Goal: Task Accomplishment & Management: Use online tool/utility

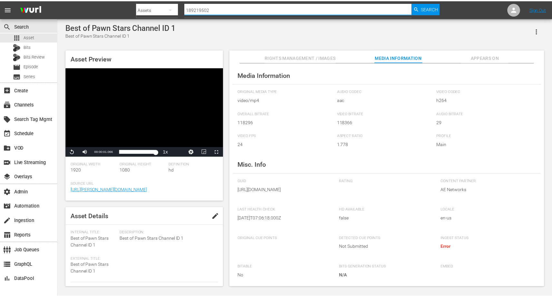
scroll to position [23, 0]
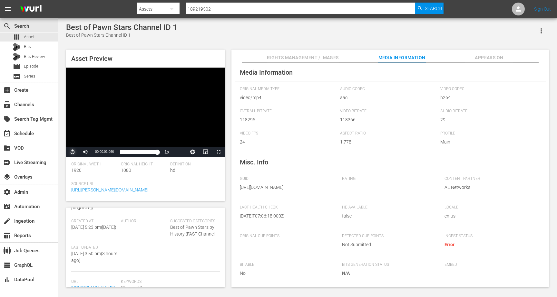
click at [73, 152] on span "Video Player" at bounding box center [73, 152] width 0 height 0
click at [31, 37] on span "Asset" at bounding box center [29, 37] width 11 height 6
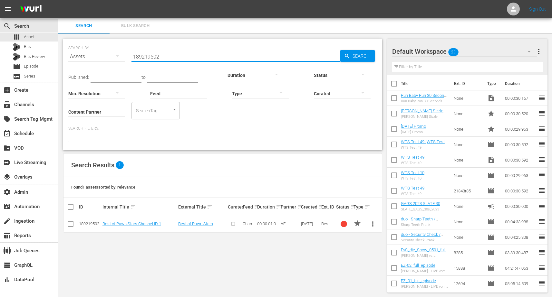
drag, startPoint x: 175, startPoint y: 57, endPoint x: 100, endPoint y: 54, distance: 75.2
click at [112, 57] on div "SEARCH BY Search By Assets Search ID, Title, Description, Keywords, or Category…" at bounding box center [222, 52] width 309 height 23
click at [83, 115] on input "Content Partner" at bounding box center [96, 112] width 57 height 23
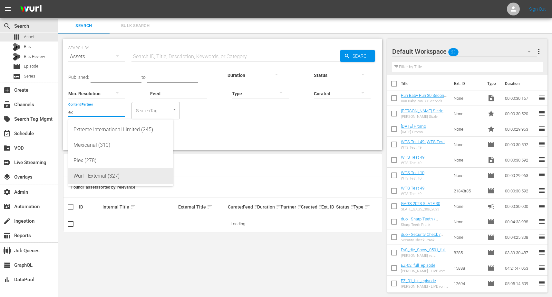
click at [104, 175] on div "Wurl - External (327)" at bounding box center [120, 176] width 94 height 15
type input "Wurl - External (327)"
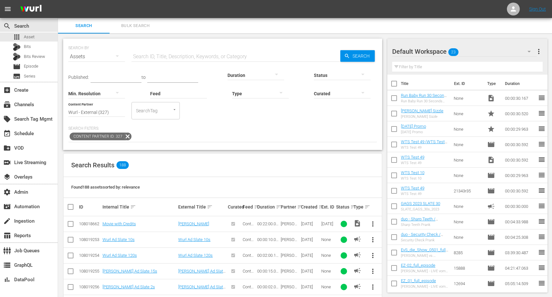
click at [320, 209] on th "Ext. ID" at bounding box center [327, 207] width 15 height 18
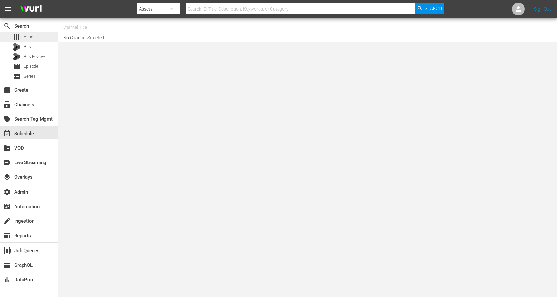
click at [32, 36] on span "Asset" at bounding box center [29, 37] width 11 height 6
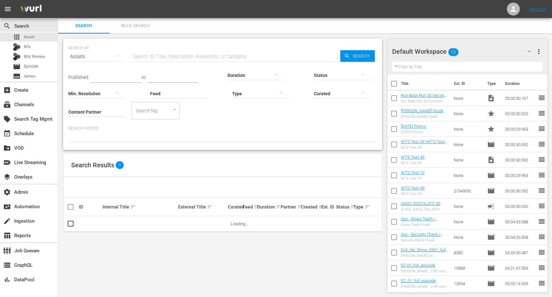
click at [100, 115] on input "Content Partner" at bounding box center [96, 112] width 57 height 23
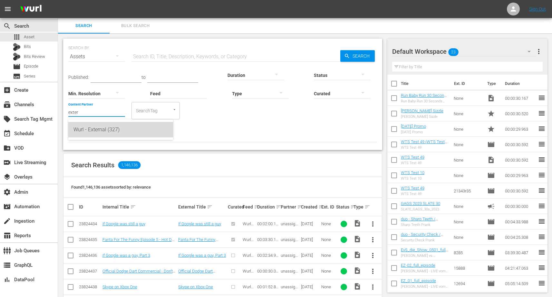
click at [100, 131] on div "Wurl - External (327)" at bounding box center [120, 129] width 94 height 15
type input "Wurl - External (327)"
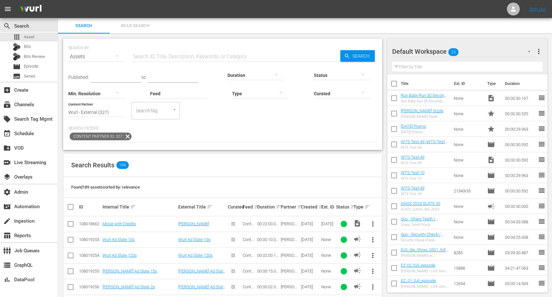
click at [213, 123] on div "Published: to Duration Status Min. Resolution Feed Feed Title Type Curated Cont…" at bounding box center [222, 103] width 309 height 78
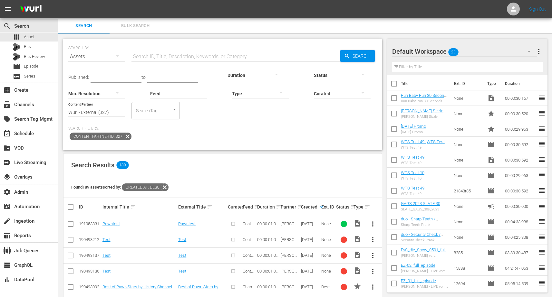
click at [295, 224] on div "Wurl - External" at bounding box center [290, 224] width 18 height 5
click at [126, 222] on div "Pawntest" at bounding box center [139, 224] width 74 height 5
click at [115, 224] on link "Pawntest" at bounding box center [110, 224] width 17 height 5
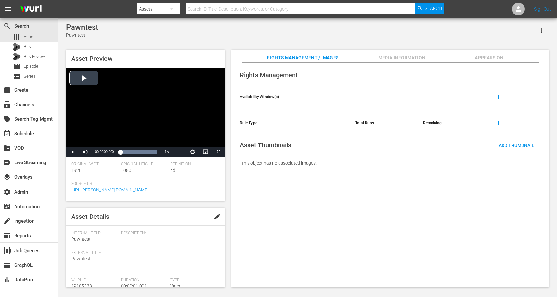
click at [84, 80] on div "Video Player" at bounding box center [145, 108] width 159 height 80
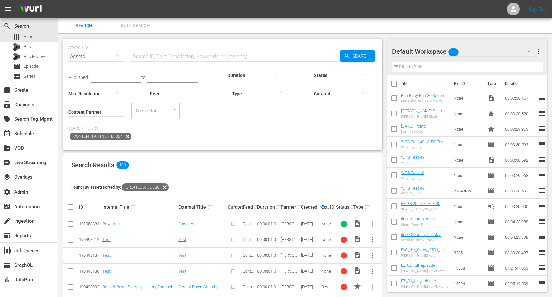
click at [123, 138] on icon at bounding box center [127, 136] width 8 height 8
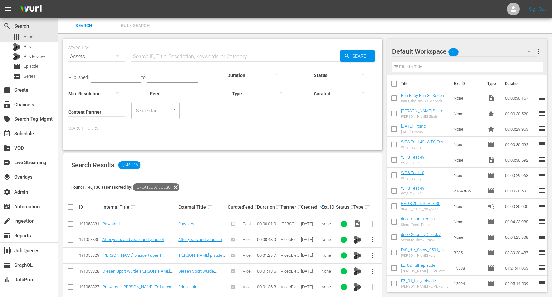
click at [177, 57] on input "text" at bounding box center [236, 56] width 209 height 15
paste input "189219502"
type input "189219502"
click at [348, 58] on icon "button" at bounding box center [347, 56] width 6 height 6
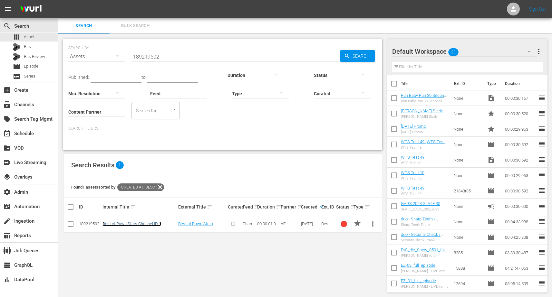
click at [134, 226] on link "Best of Pawn Stars Channel ID 1" at bounding box center [131, 224] width 59 height 5
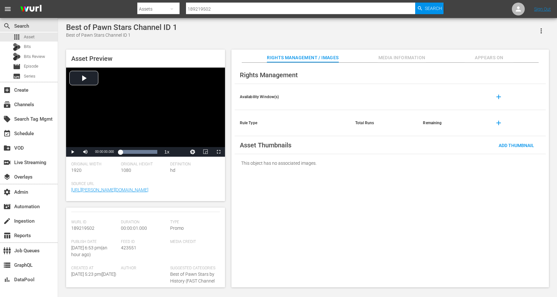
scroll to position [79, 0]
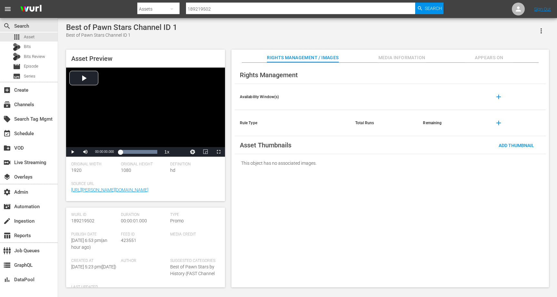
click at [125, 240] on span "423551" at bounding box center [128, 240] width 15 height 5
copy span "423551"
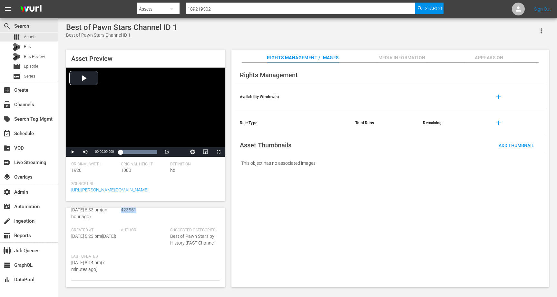
scroll to position [102, 0]
click at [128, 218] on span "423551" at bounding box center [128, 217] width 15 height 5
click at [208, 42] on div "Best of Pawn Stars Channel ID 1 Best of Pawn Stars Channel ID 1 Asset Preview V…" at bounding box center [307, 154] width 489 height 262
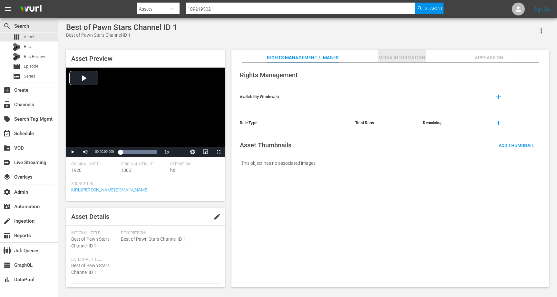
click at [387, 55] on span "Media Information" at bounding box center [402, 58] width 48 height 8
click at [388, 58] on span "Media Information" at bounding box center [402, 58] width 48 height 8
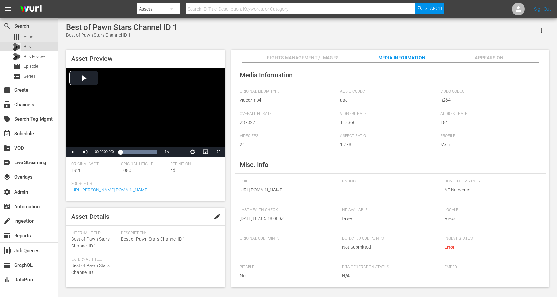
click at [29, 49] on span "Bits" at bounding box center [27, 47] width 7 height 6
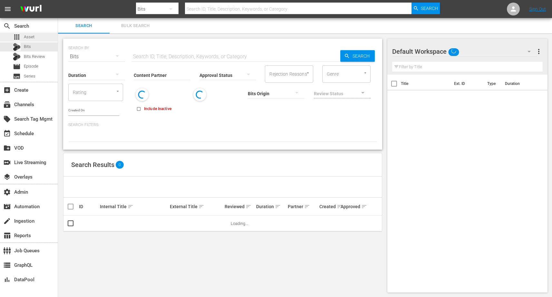
click at [34, 40] on div "apps Asset" at bounding box center [29, 37] width 58 height 9
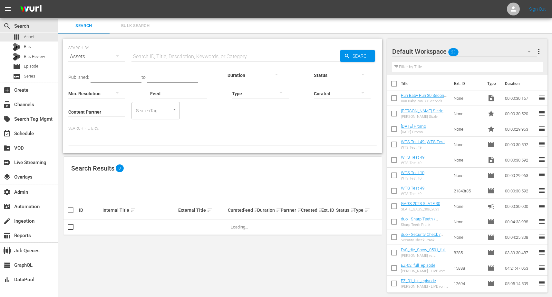
click at [94, 112] on input "Content Partner" at bounding box center [96, 112] width 57 height 23
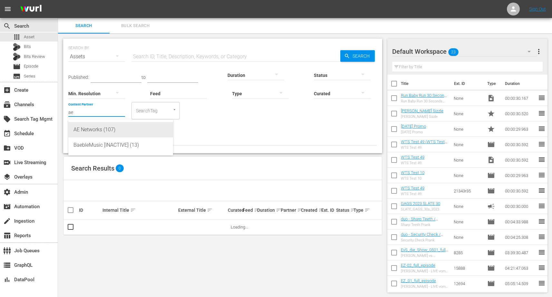
click at [96, 128] on div "AE Networks (107)" at bounding box center [120, 129] width 94 height 15
type input "AE Networks (107)"
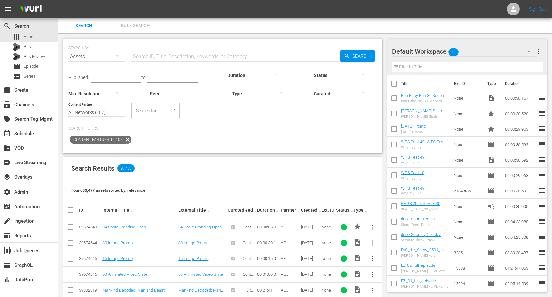
click at [320, 211] on th "Ext. ID" at bounding box center [327, 210] width 15 height 18
click at [166, 56] on input "text" at bounding box center [236, 56] width 209 height 15
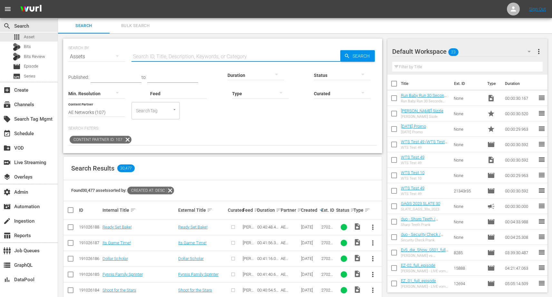
paste input "189219502"
type input "189219502"
click at [364, 57] on span "Search" at bounding box center [362, 56] width 25 height 12
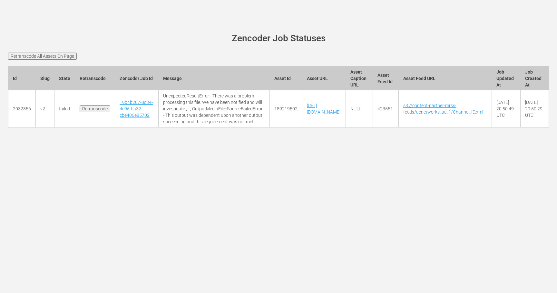
click at [98, 112] on input "Retranscode" at bounding box center [95, 108] width 31 height 7
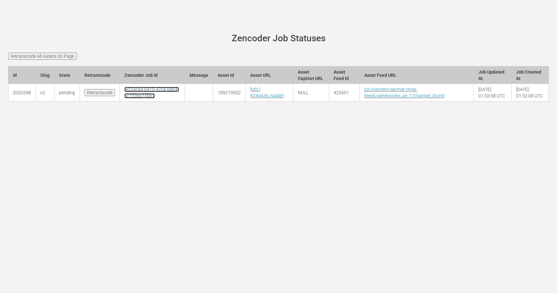
click at [134, 95] on link "fe22ec6d-b410-47c8-b864-0c733ea74967" at bounding box center [151, 93] width 54 height 12
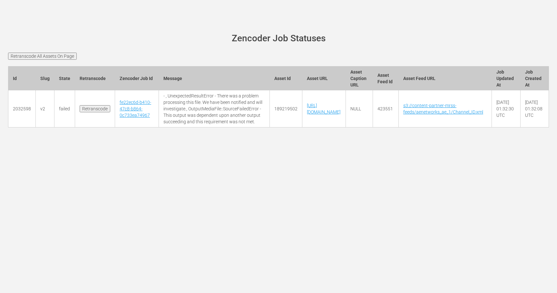
click at [92, 112] on input "Retranscode" at bounding box center [95, 108] width 31 height 7
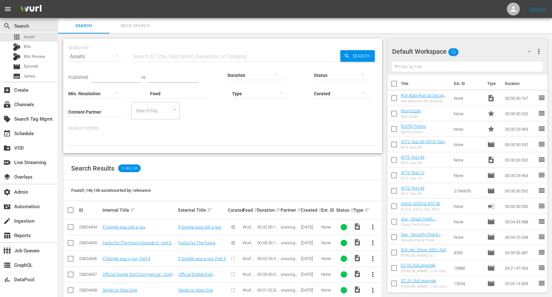
click at [102, 112] on input "Content Partner" at bounding box center [96, 112] width 57 height 23
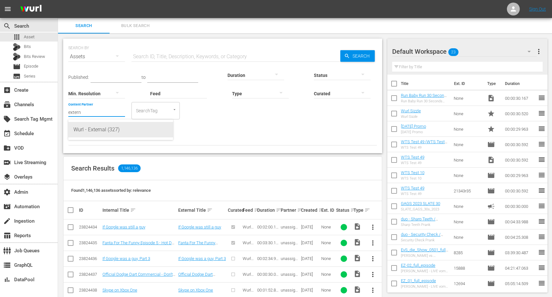
click at [96, 130] on div "Wurl - External (327)" at bounding box center [120, 129] width 94 height 15
type input "Wurl - External (327)"
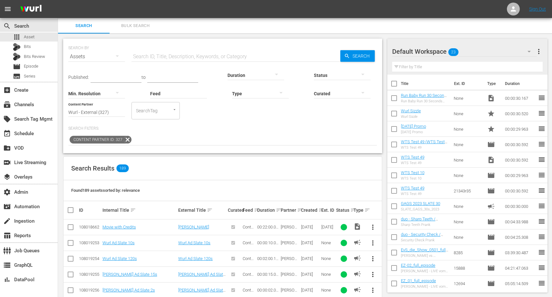
click at [321, 209] on div "Ext. ID" at bounding box center [327, 210] width 13 height 5
click at [321, 211] on th "Ext. ID" at bounding box center [327, 210] width 15 height 18
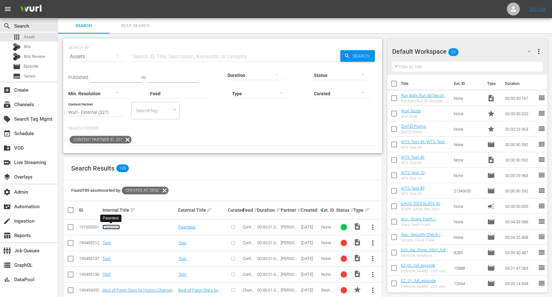
click at [112, 226] on link "Pawntest" at bounding box center [110, 227] width 17 height 5
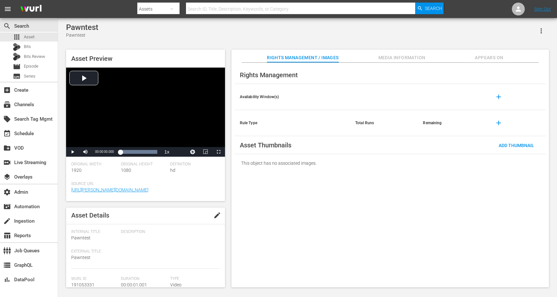
scroll to position [3, 0]
click at [84, 283] on span "191053331" at bounding box center [82, 283] width 23 height 5
copy span "191053331"
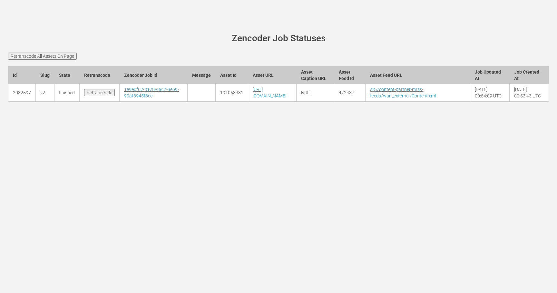
click at [181, 118] on div at bounding box center [278, 110] width 550 height 16
click at [142, 98] on link "1e9e0f62-3120-4547-9e69-90af8945f8ee" at bounding box center [151, 93] width 55 height 12
drag, startPoint x: 102, startPoint y: 103, endPoint x: 203, endPoint y: 48, distance: 115.0
click at [203, 48] on main "wurl-scheduler.com site status Zencoder Job Statuses Retranscode All Assets On …" at bounding box center [278, 71] width 557 height 106
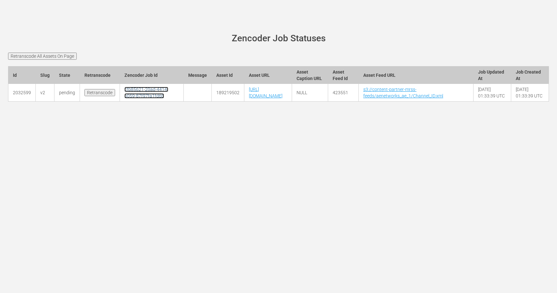
click at [129, 93] on link "cfb85621-20ad-4414-b059-87f97fa1fd6b" at bounding box center [146, 93] width 44 height 12
click at [101, 96] on input "Retranscode" at bounding box center [99, 92] width 31 height 7
click at [132, 98] on link "73eeb4ab-4eee-415a-b902-c995fcccf247" at bounding box center [146, 93] width 44 height 12
click at [119, 52] on main "wurl-scheduler.com site status Zencoder Job Statuses Retranscode All Assets On …" at bounding box center [278, 71] width 557 height 106
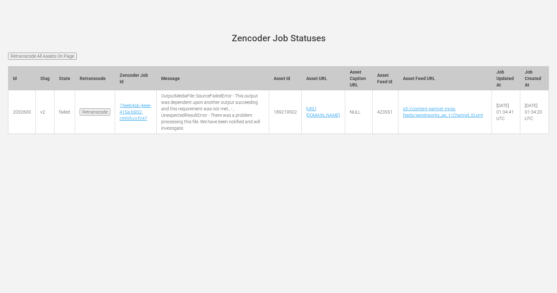
click at [111, 49] on main "[PERSON_NAME][DOMAIN_NAME] site status Zencoder Job Statuses Retranscode All As…" at bounding box center [278, 87] width 557 height 138
click at [93, 115] on input "Retranscode" at bounding box center [95, 111] width 31 height 7
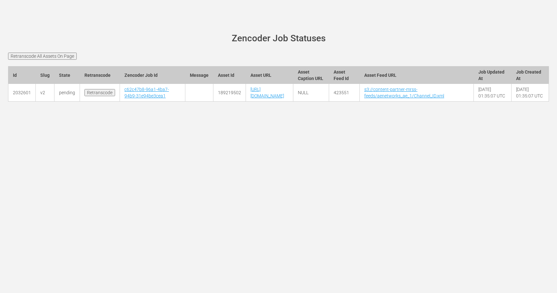
click at [134, 102] on td "c62c47b8-96a1-4ba7-94b9-31e94be3cea1" at bounding box center [152, 93] width 65 height 18
click at [135, 98] on link "c62c47b8-96a1-4ba7-94b9-31e94be3cea1" at bounding box center [146, 93] width 44 height 12
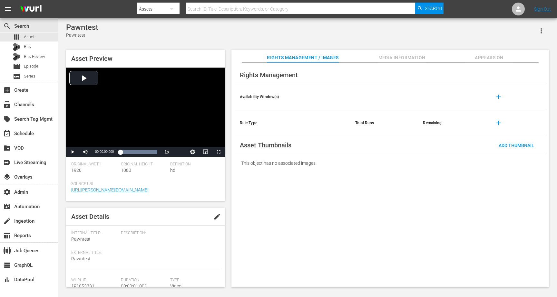
click at [397, 57] on span "Media Information" at bounding box center [402, 58] width 48 height 8
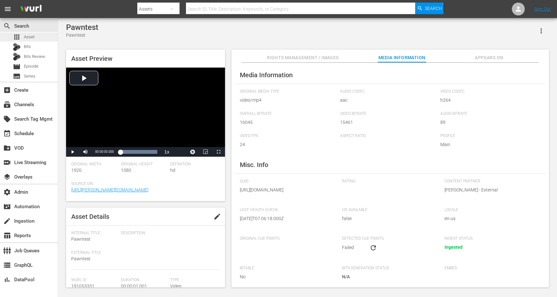
click at [31, 36] on span "Asset" at bounding box center [29, 37] width 11 height 6
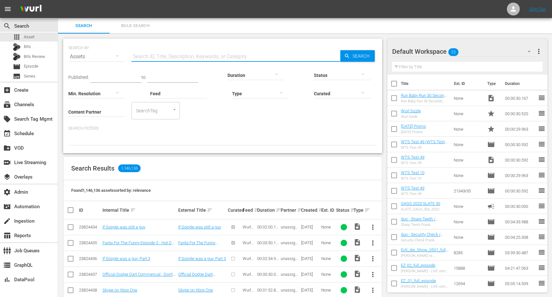
click at [160, 58] on input "text" at bounding box center [236, 56] width 209 height 15
paste input "189219502"
type input "189219502"
click at [361, 55] on span "Search" at bounding box center [362, 56] width 25 height 12
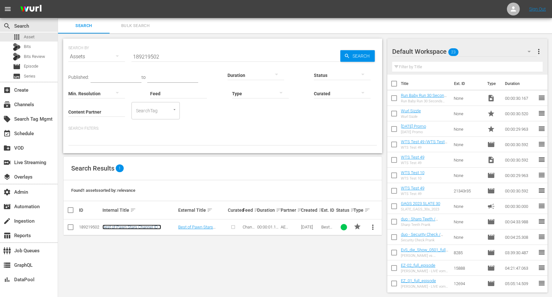
click at [150, 227] on link "Best of Pawn Stars Channel ID 1" at bounding box center [131, 227] width 59 height 5
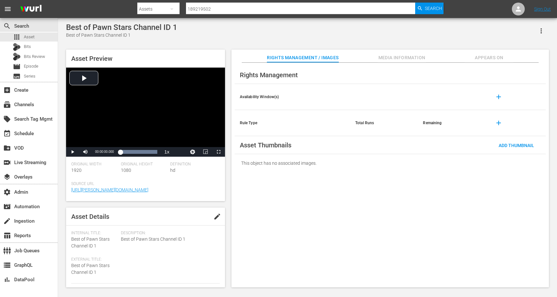
drag, startPoint x: 233, startPoint y: 34, endPoint x: 237, endPoint y: 34, distance: 3.9
click at [233, 34] on div "Best of Pawn Stars Channel ID 1 Best of Pawn Stars Channel ID 1" at bounding box center [307, 31] width 483 height 16
click at [394, 57] on span "Media Information" at bounding box center [402, 58] width 48 height 8
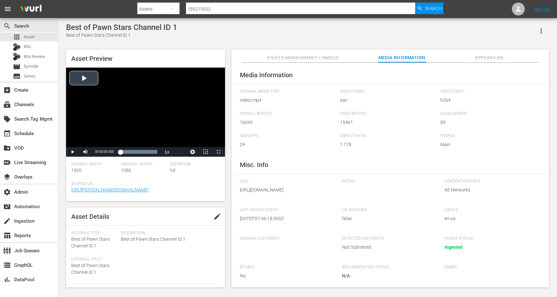
click at [86, 82] on div "Video Player" at bounding box center [145, 108] width 159 height 80
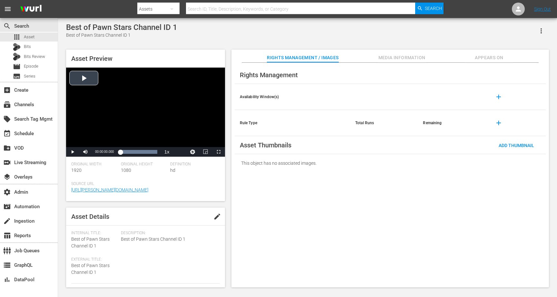
click at [80, 78] on div "Video Player" at bounding box center [145, 108] width 159 height 80
click at [387, 57] on span "Media Information" at bounding box center [402, 58] width 48 height 8
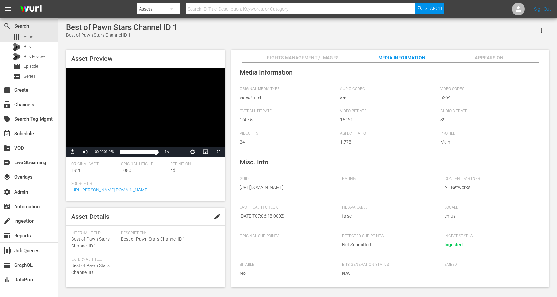
scroll to position [23, 0]
click at [73, 152] on span "Video Player" at bounding box center [73, 152] width 0 height 0
click at [34, 37] on span "Asset" at bounding box center [29, 37] width 11 height 6
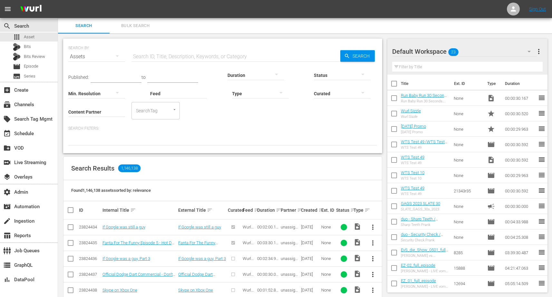
click at [96, 114] on input "Content Partner" at bounding box center [96, 112] width 57 height 23
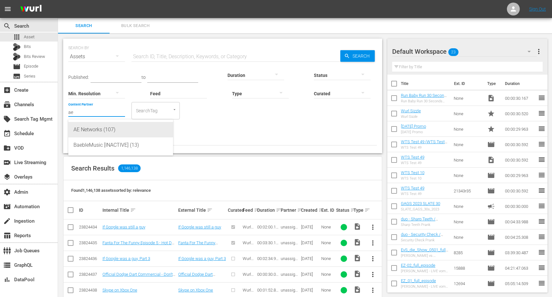
type input "ae"
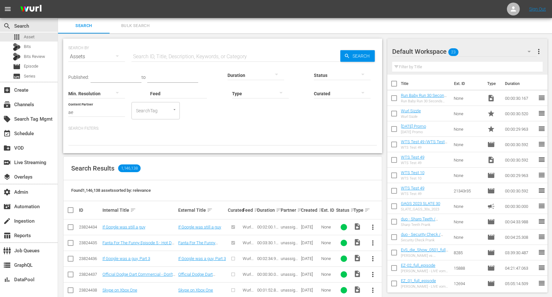
click at [224, 127] on p "Search Filters:" at bounding box center [222, 128] width 309 height 5
click at [190, 55] on input "text" at bounding box center [236, 56] width 209 height 15
paste input "https://app.zencoder.com/jobs/1602815930"
type input "https://app.zencoder.com/jobs/1602815930"
drag, startPoint x: 249, startPoint y: 58, endPoint x: 125, endPoint y: 55, distance: 123.5
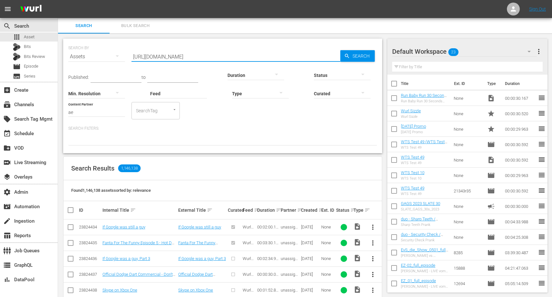
click at [125, 55] on div "SEARCH BY Search By Assets Search ID, Title, Description, Keywords, or Category…" at bounding box center [222, 52] width 309 height 23
paste input "189219502"
type input "189219502"
click at [365, 46] on div "SEARCH BY Search By Assets Search ID, Title, Description, Keywords, or Category…" at bounding box center [222, 52] width 309 height 23
click at [357, 55] on span "Search" at bounding box center [362, 56] width 25 height 12
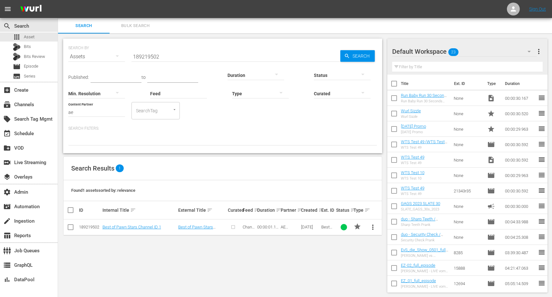
drag, startPoint x: 148, startPoint y: 244, endPoint x: 145, endPoint y: 232, distance: 13.0
click at [148, 244] on div "SEARCH BY Search By Assets Search ID, Title, Description, Keywords, or Category…" at bounding box center [222, 166] width 329 height 265
click at [143, 228] on link "Best of Pawn Stars Channel ID 1" at bounding box center [131, 227] width 59 height 5
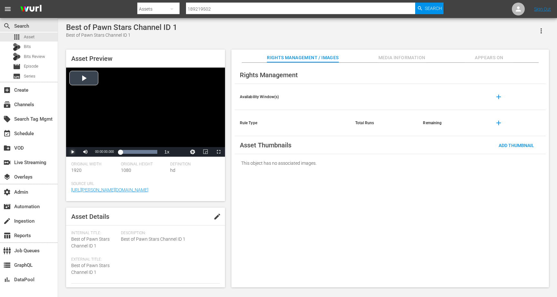
click at [73, 152] on span "Video Player" at bounding box center [73, 152] width 0 height 0
click at [219, 152] on span "Video Player" at bounding box center [219, 152] width 0 height 0
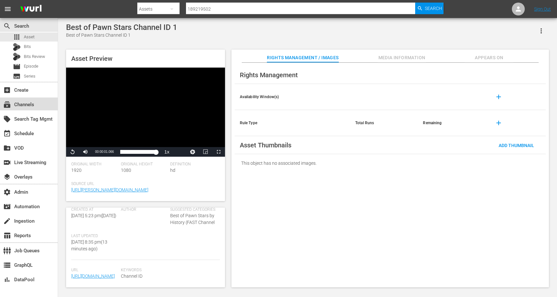
click at [24, 107] on div "subscriptions Channels" at bounding box center [18, 104] width 36 height 6
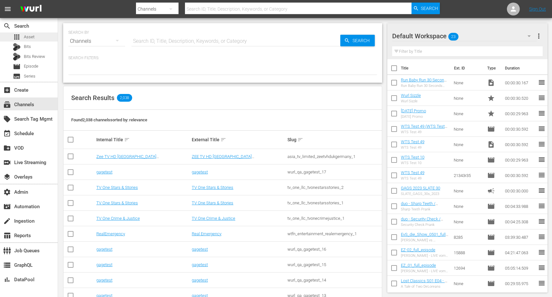
click at [36, 40] on div "apps Asset" at bounding box center [29, 37] width 58 height 9
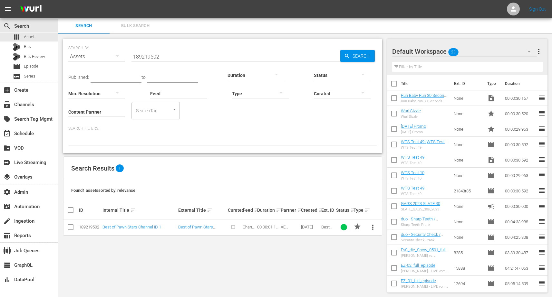
click at [153, 59] on input "189219502" at bounding box center [236, 56] width 209 height 15
click at [153, 60] on input "189219502" at bounding box center [236, 56] width 209 height 15
click at [89, 112] on input "Content Partner" at bounding box center [96, 112] width 57 height 23
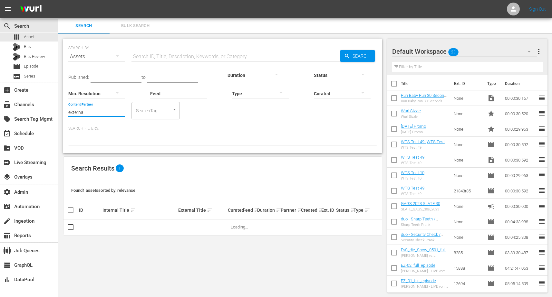
click at [95, 112] on input "external" at bounding box center [96, 112] width 57 height 23
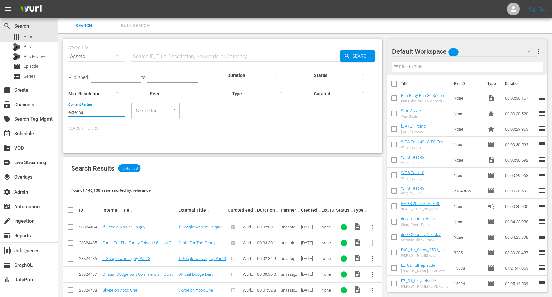
drag, startPoint x: 95, startPoint y: 112, endPoint x: 61, endPoint y: 112, distance: 34.5
click at [61, 112] on div "SEARCH BY Search By Assets Search ID, Title, Description, Keywords, or Category…" at bounding box center [222, 299] width 329 height 530
click at [90, 175] on div "Wurl - External (327)" at bounding box center [120, 176] width 94 height 15
type input "Wurl - External (327)"
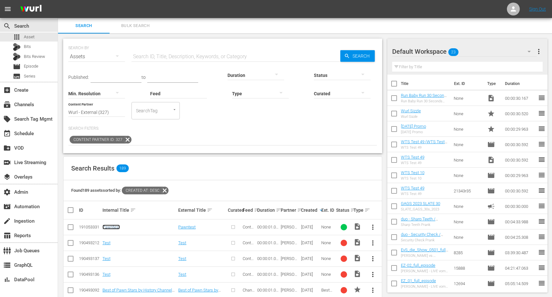
click at [114, 227] on link "Pawntest" at bounding box center [110, 227] width 17 height 5
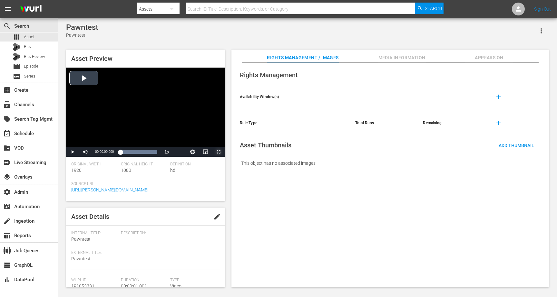
click at [219, 152] on span "Video Player" at bounding box center [219, 152] width 0 height 0
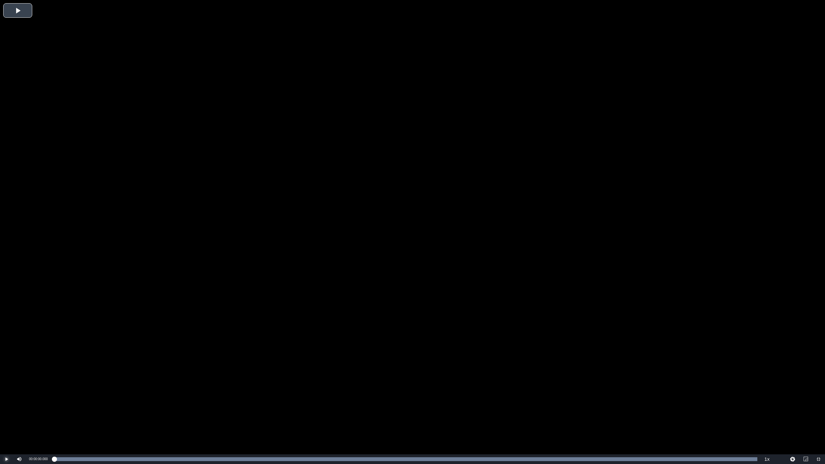
click at [6, 297] on span "Video Player" at bounding box center [6, 459] width 0 height 0
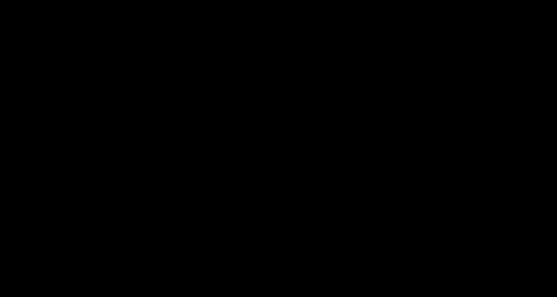
click at [161, 98] on span "Source Url" at bounding box center [143, 95] width 145 height 5
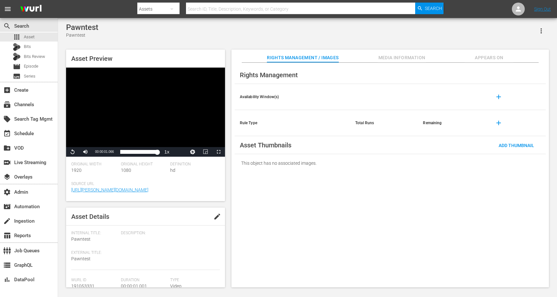
click at [161, 184] on span "Source Url" at bounding box center [143, 184] width 145 height 5
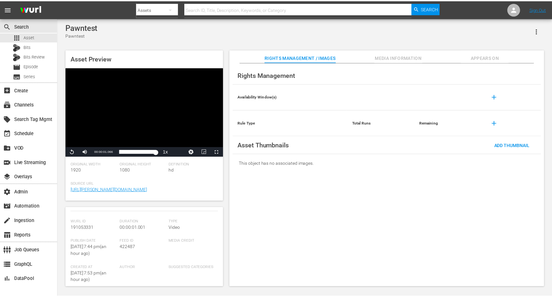
scroll to position [9, 0]
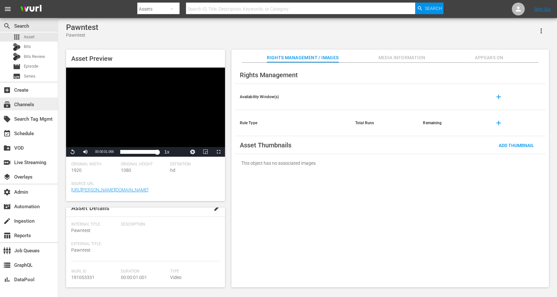
click at [26, 107] on div "subscriptions Channels" at bounding box center [18, 104] width 36 height 6
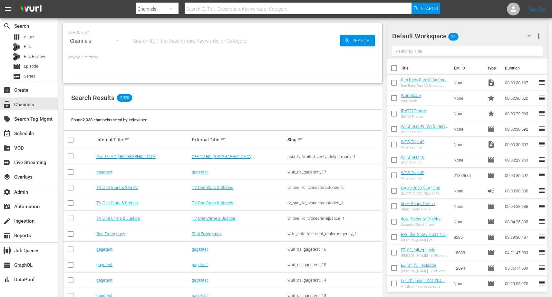
click at [152, 43] on input "text" at bounding box center [236, 41] width 209 height 15
type input "external"
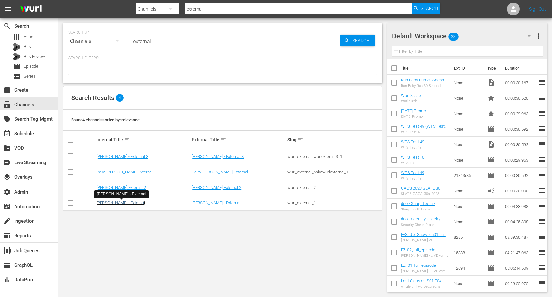
click at [102, 204] on link "[PERSON_NAME] - External" at bounding box center [120, 203] width 49 height 5
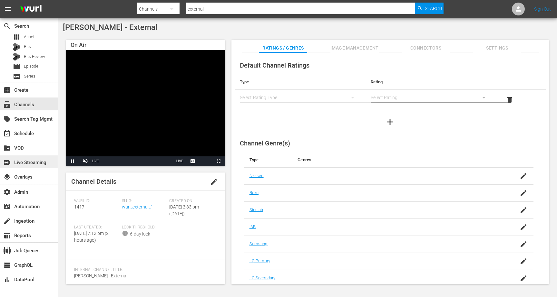
click at [23, 159] on div "switch_video Live Streaming" at bounding box center [18, 162] width 36 height 6
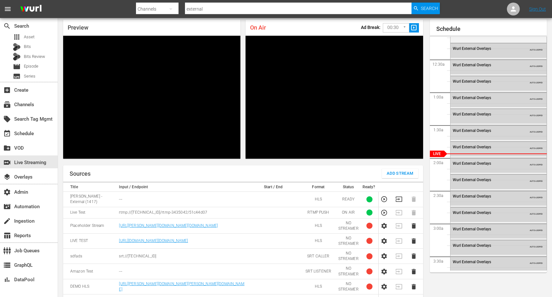
scroll to position [33, 0]
